Goal: Transaction & Acquisition: Purchase product/service

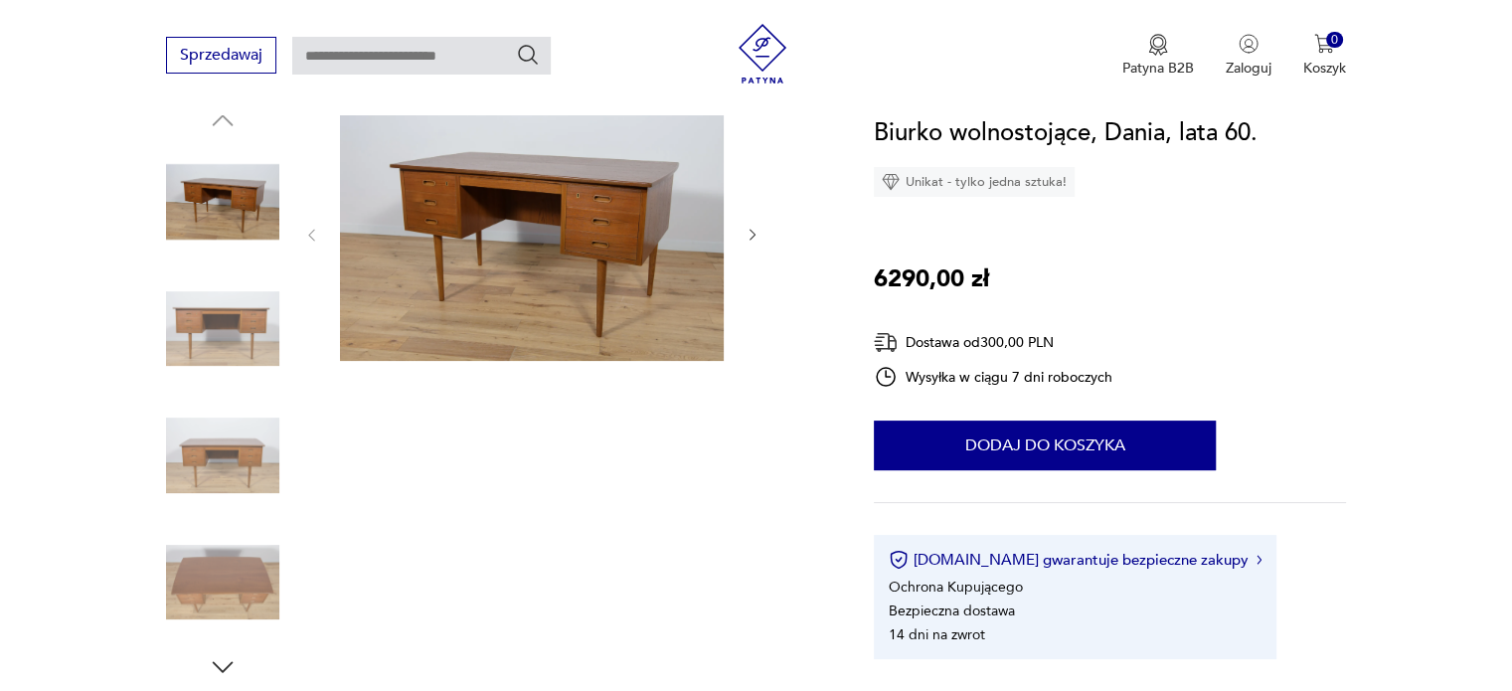
click at [754, 234] on icon "button" at bounding box center [752, 236] width 6 height 12
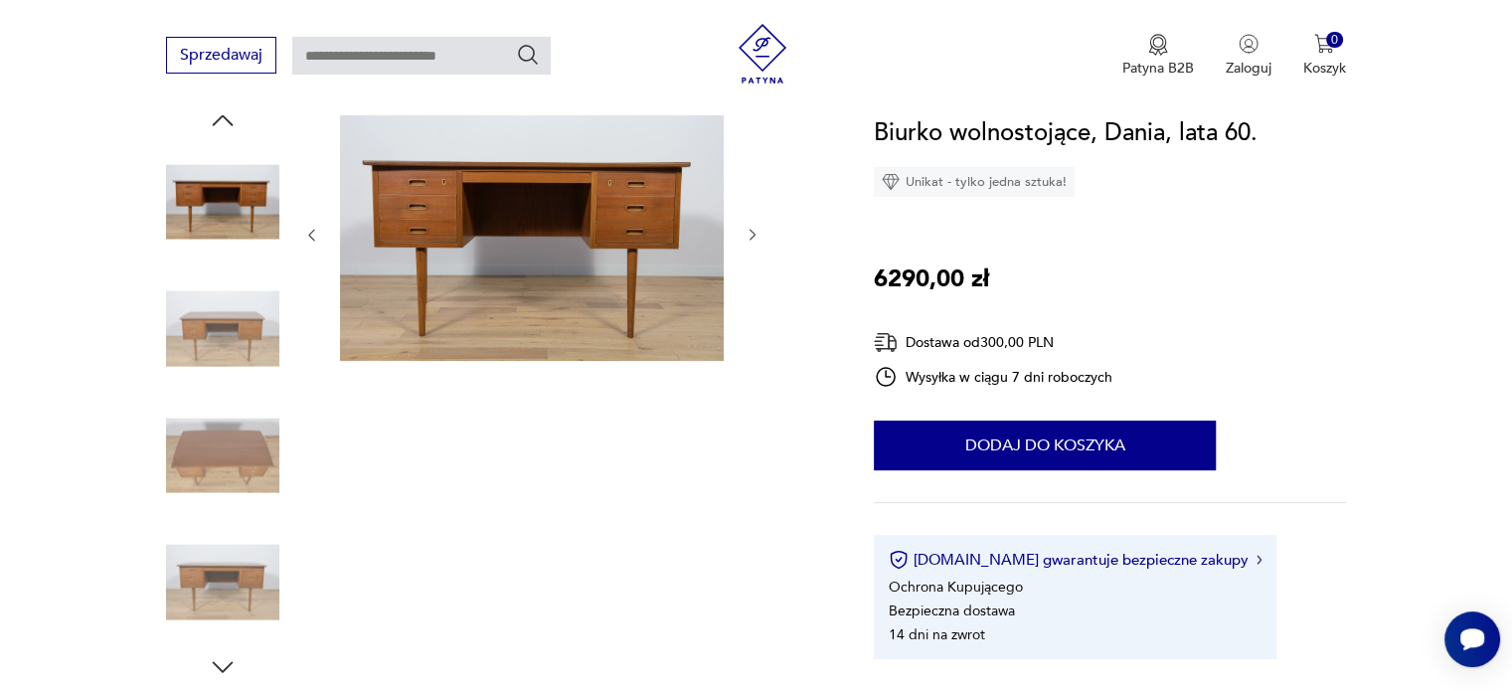
click at [754, 234] on icon "button" at bounding box center [752, 236] width 6 height 12
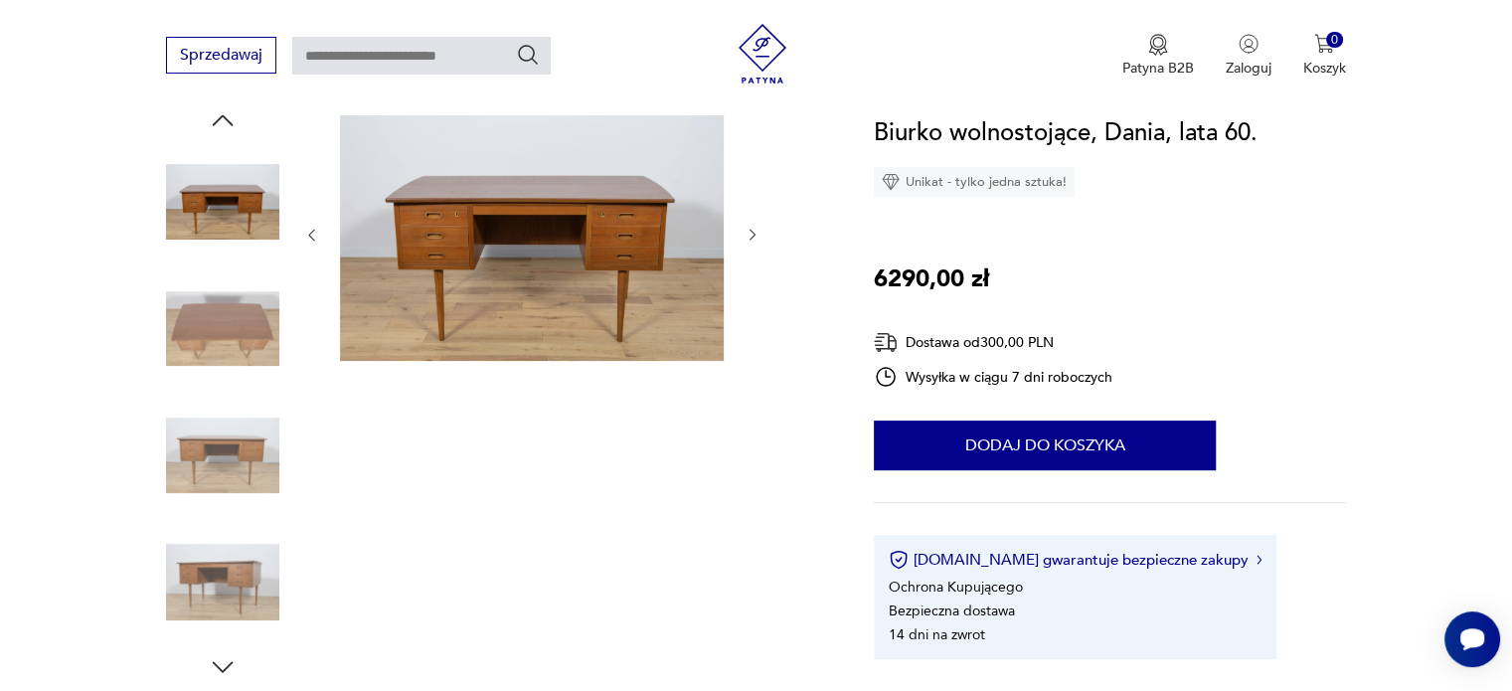
click at [754, 234] on icon "button" at bounding box center [752, 236] width 6 height 12
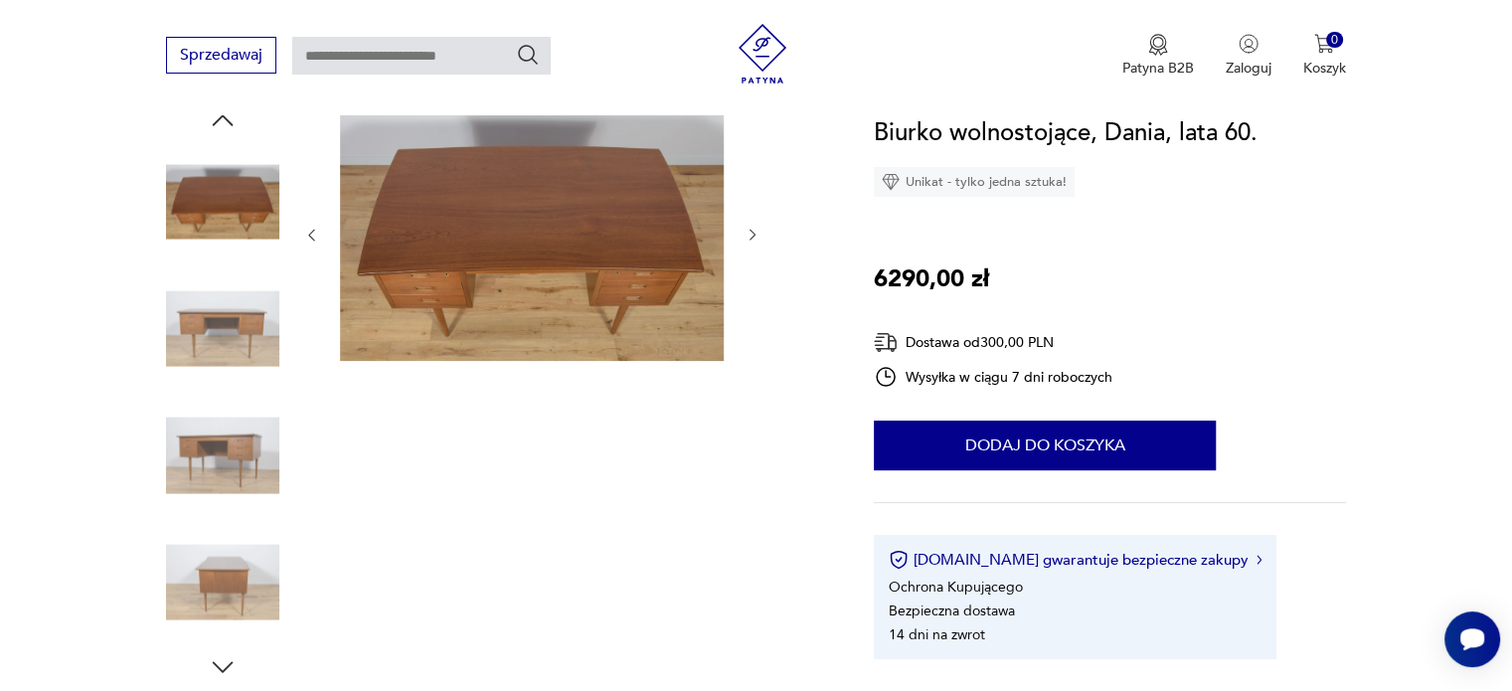
click at [754, 234] on icon "button" at bounding box center [752, 236] width 6 height 12
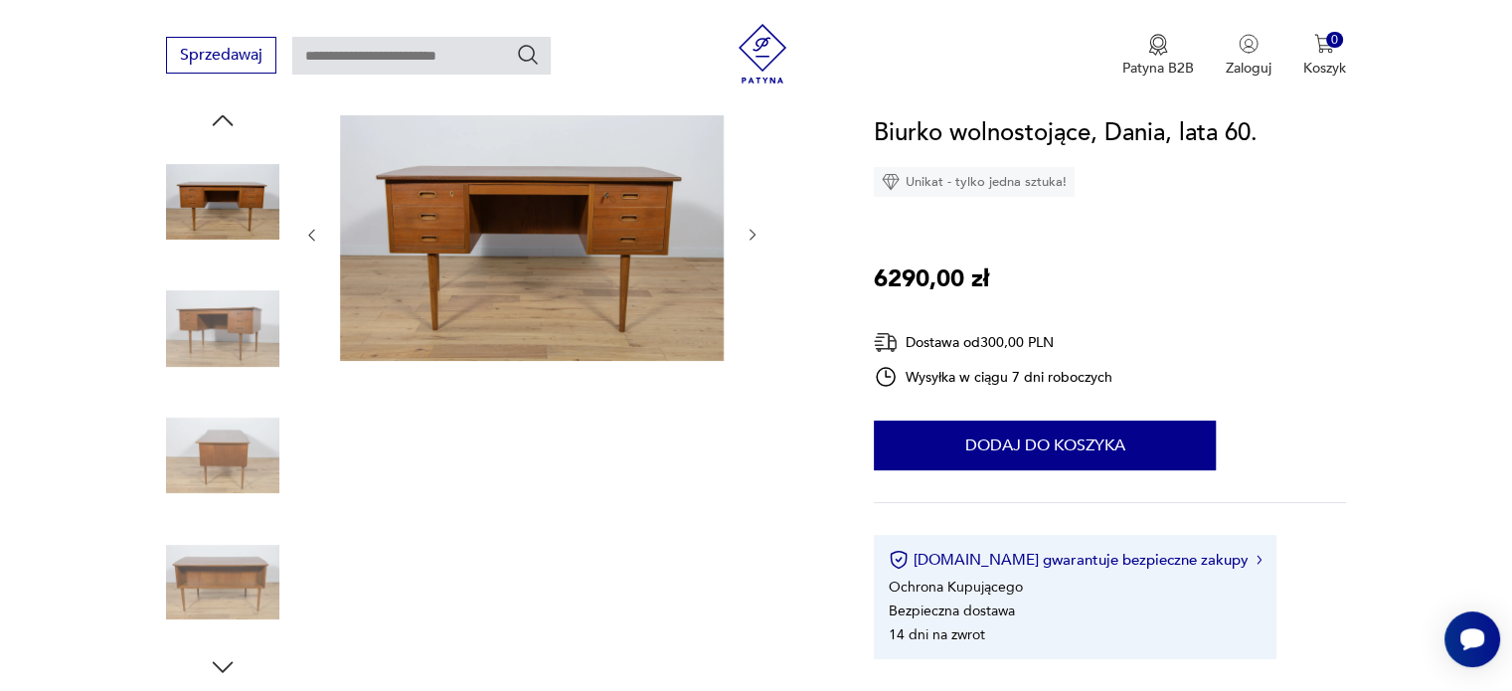
click at [754, 234] on icon "button" at bounding box center [752, 236] width 6 height 12
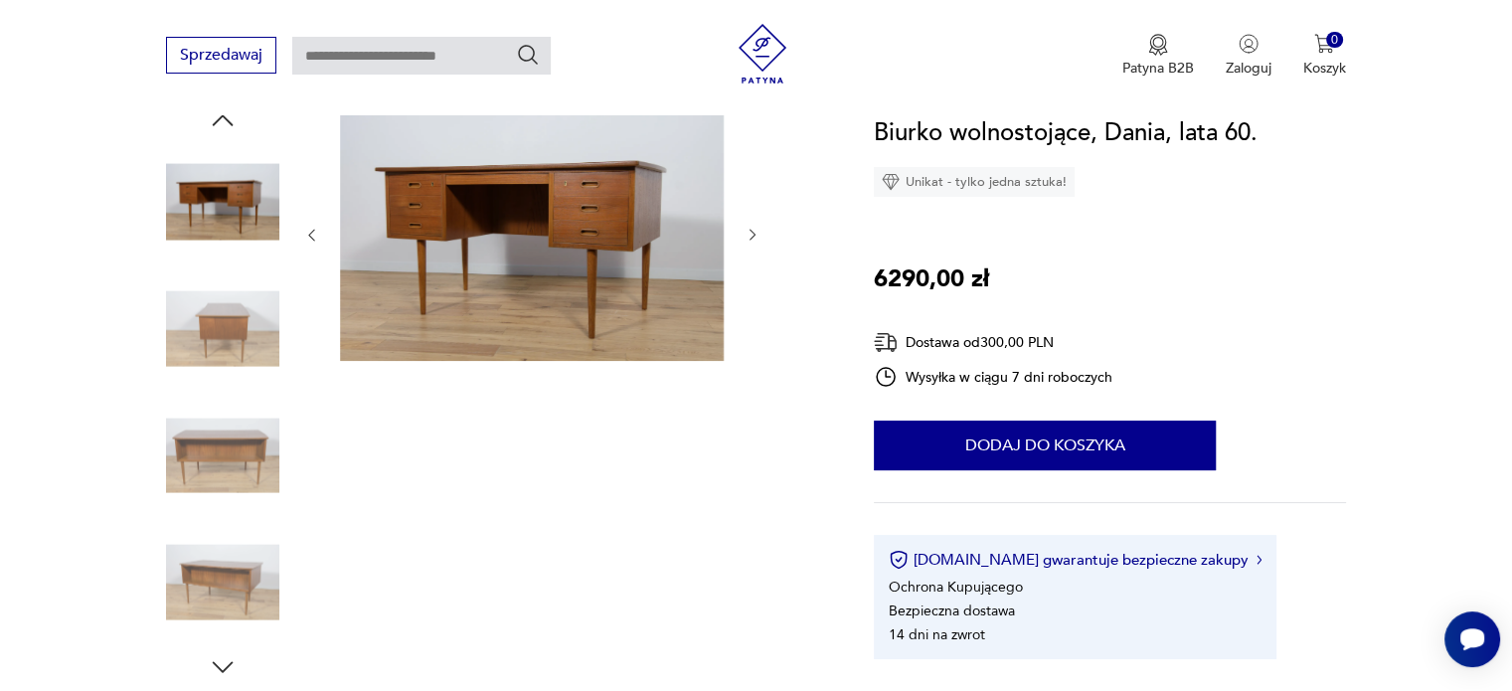
click at [754, 234] on icon "button" at bounding box center [752, 236] width 6 height 12
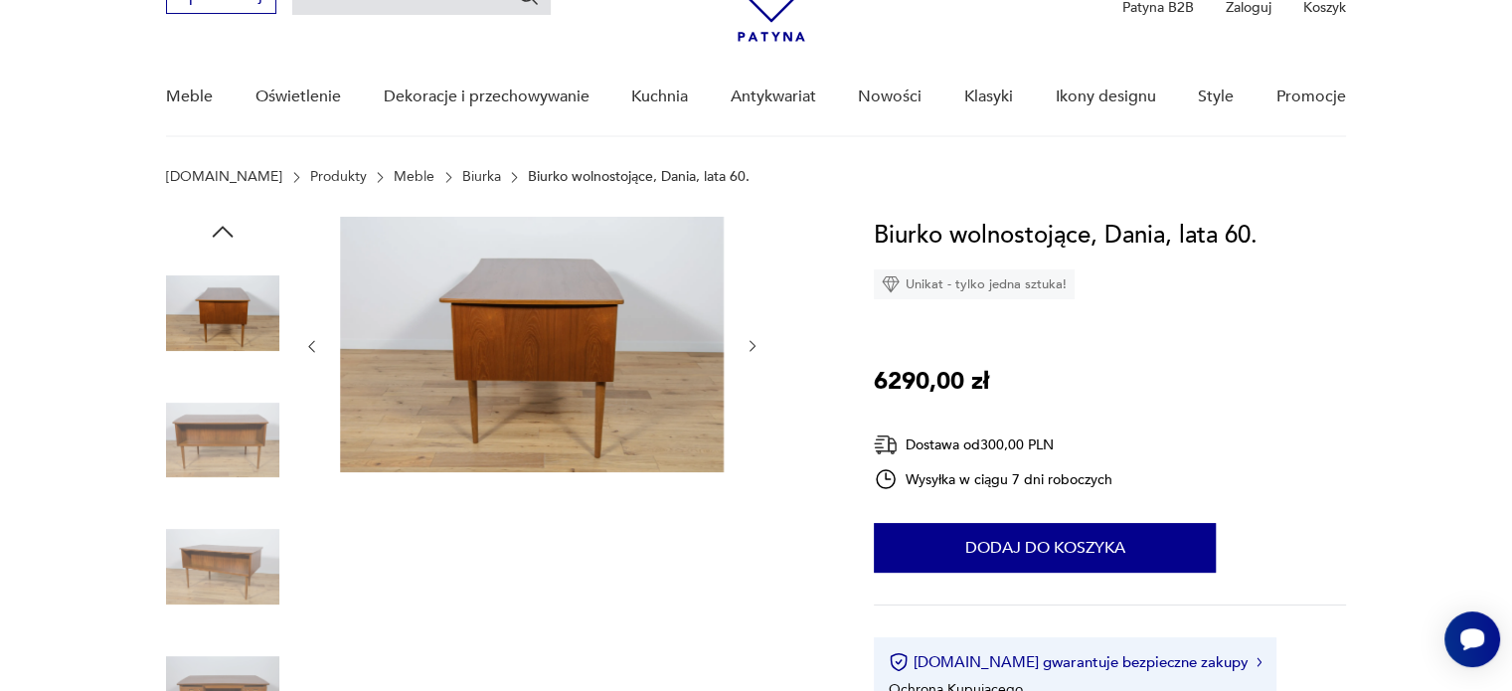
scroll to position [39, 0]
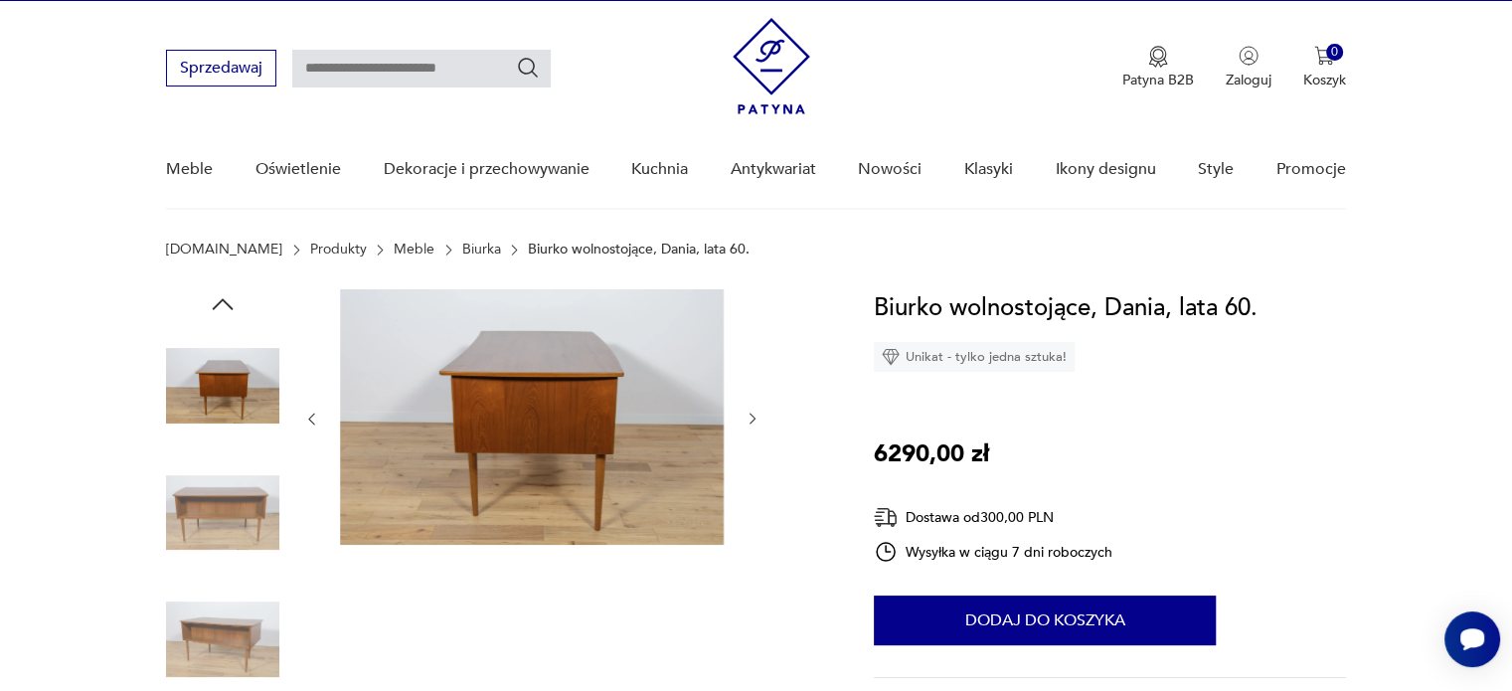
click at [751, 421] on icon "button" at bounding box center [752, 418] width 17 height 17
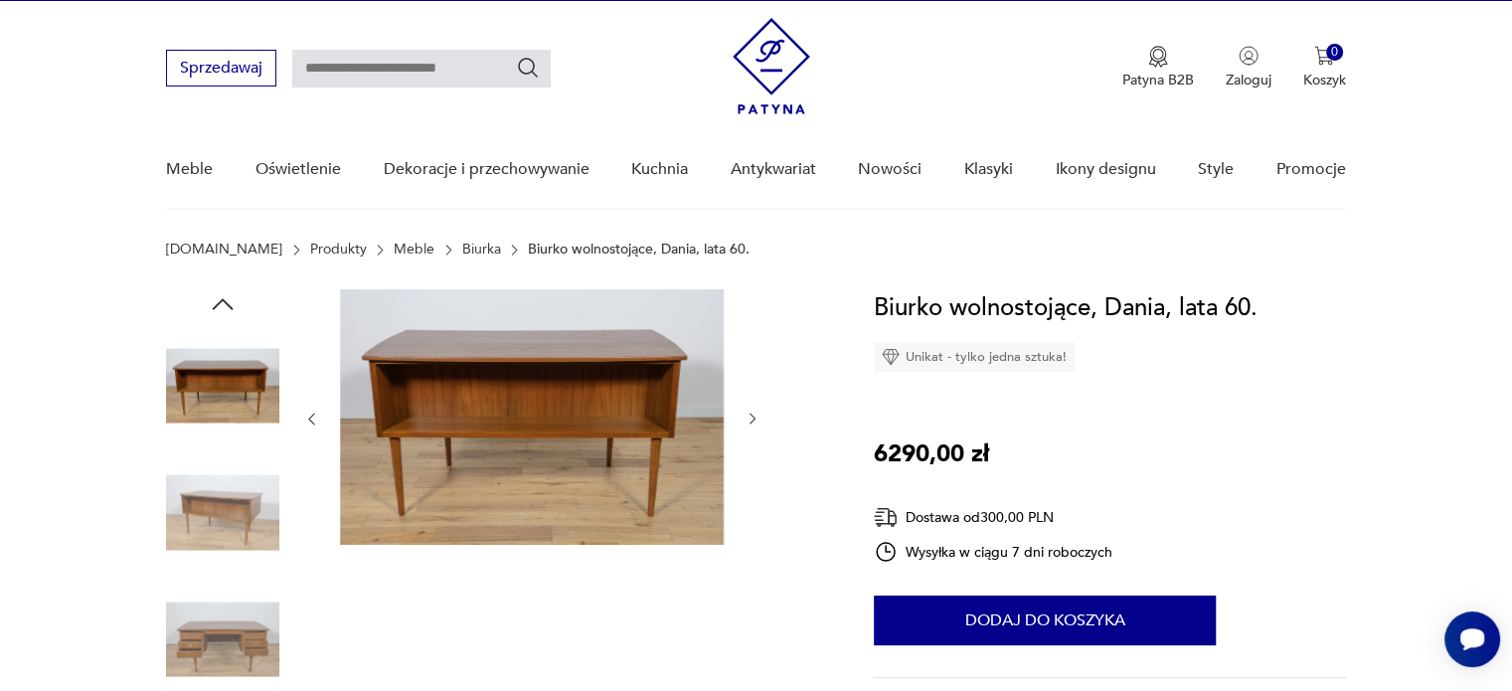
click at [751, 421] on icon "button" at bounding box center [752, 418] width 17 height 17
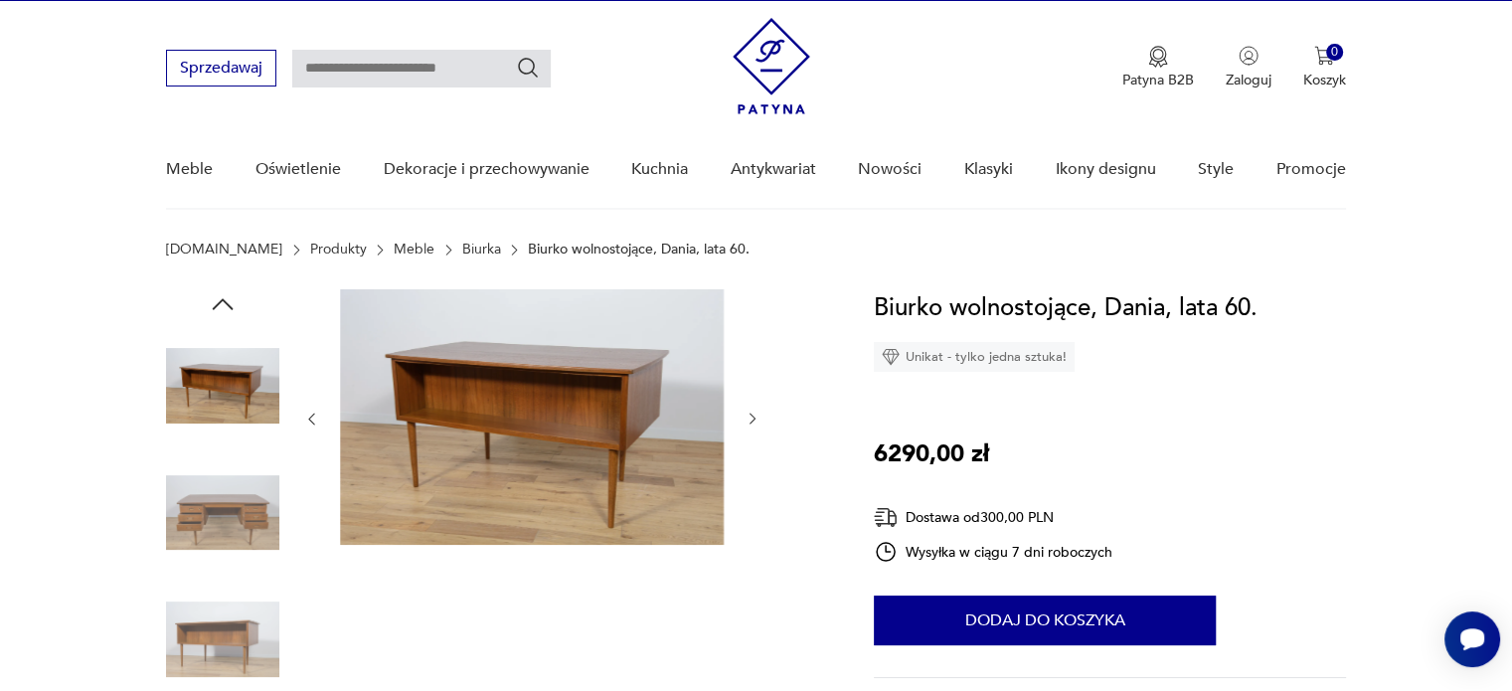
click at [751, 421] on icon "button" at bounding box center [752, 418] width 17 height 17
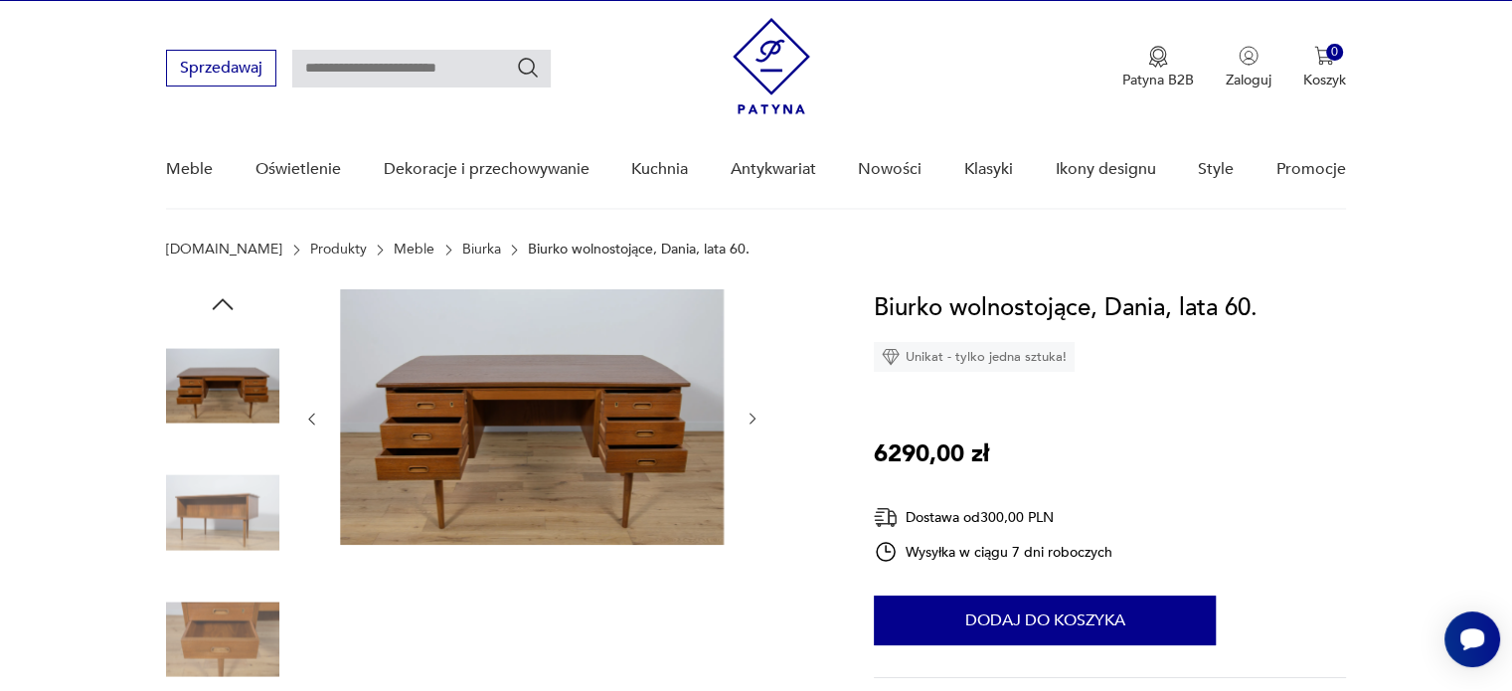
click at [751, 421] on icon "button" at bounding box center [752, 418] width 17 height 17
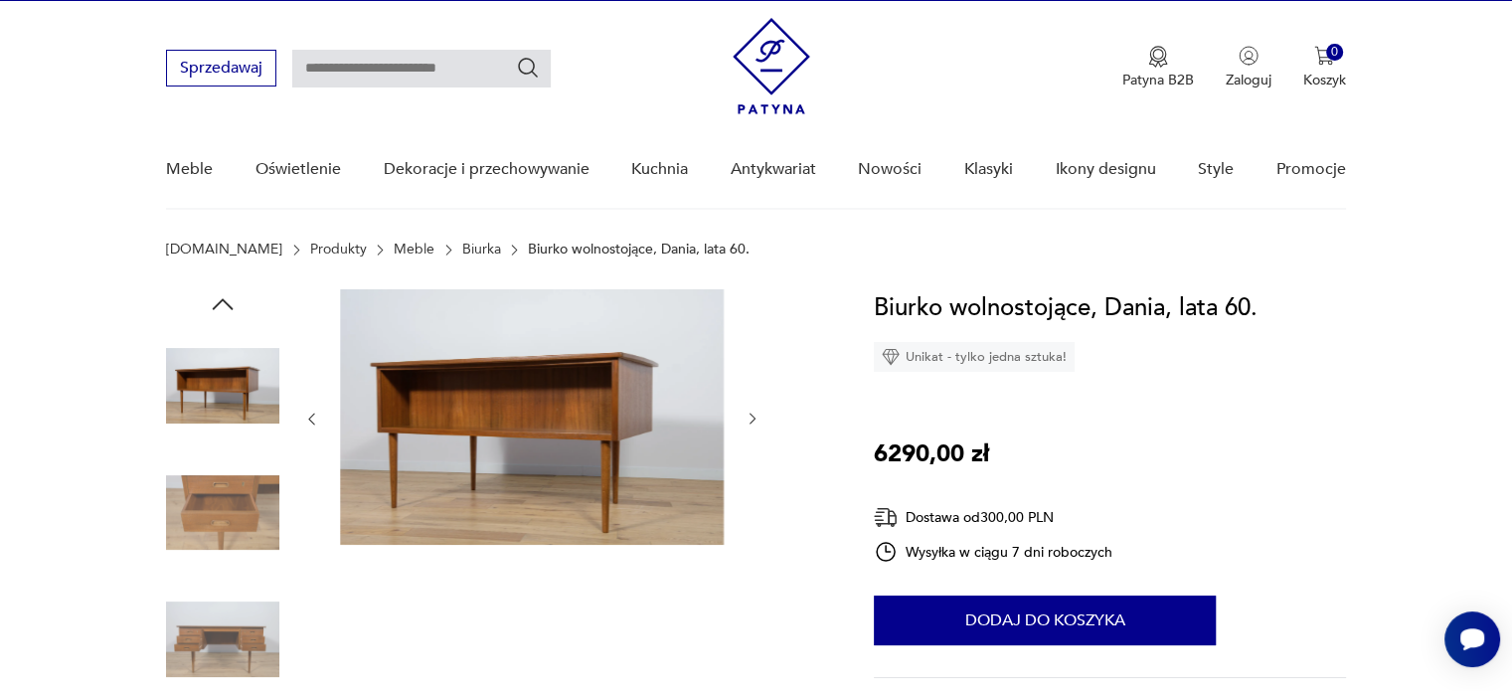
click at [751, 421] on icon "button" at bounding box center [752, 418] width 17 height 17
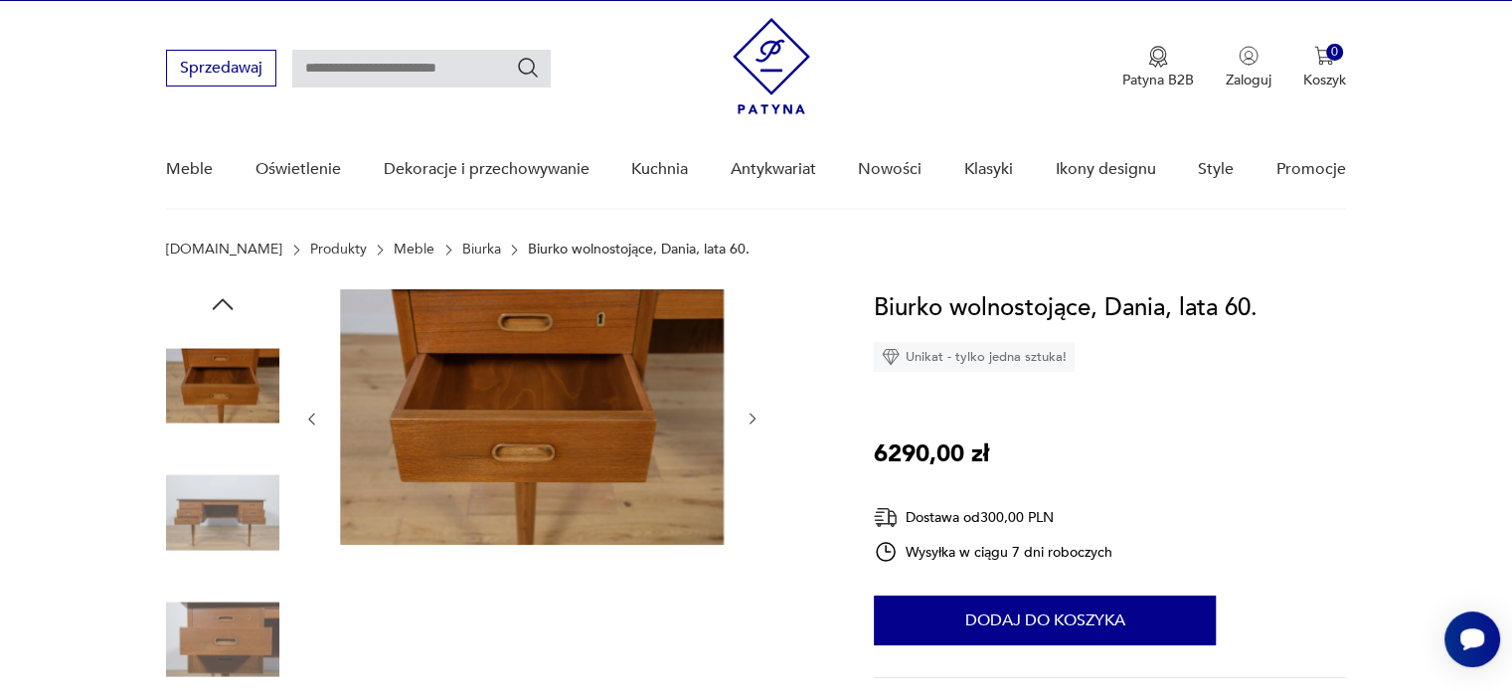
click at [751, 421] on icon "button" at bounding box center [752, 418] width 17 height 17
